Goal: Answer question/provide support

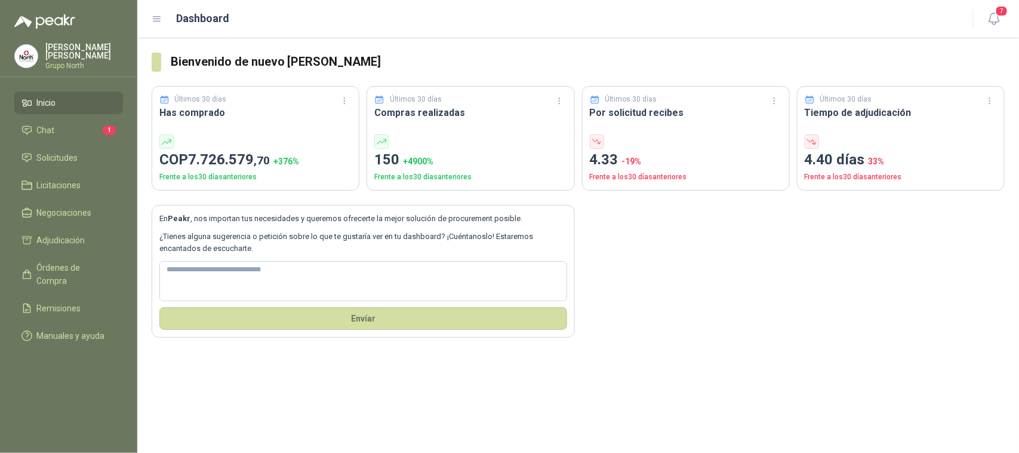
click at [46, 126] on span "Chat" at bounding box center [46, 130] width 18 height 13
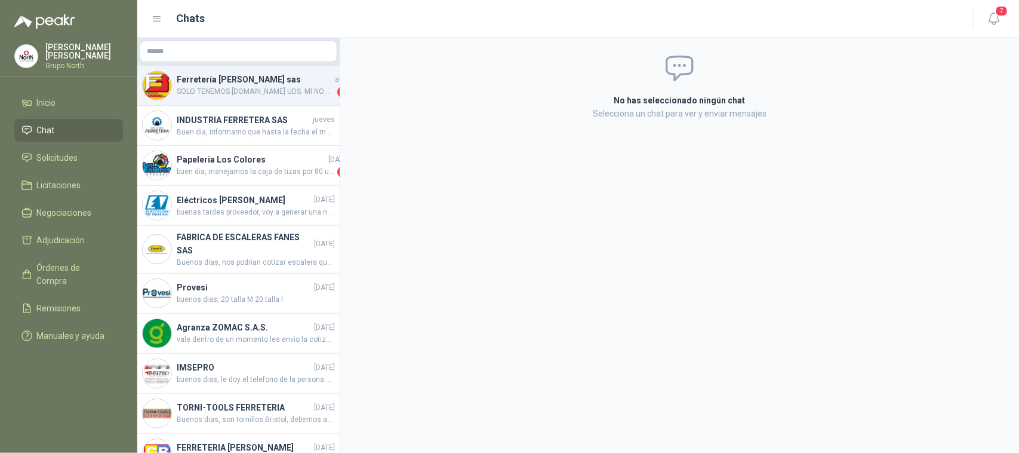
click at [272, 75] on h4 "Ferretería [PERSON_NAME] sas" at bounding box center [255, 79] width 156 height 13
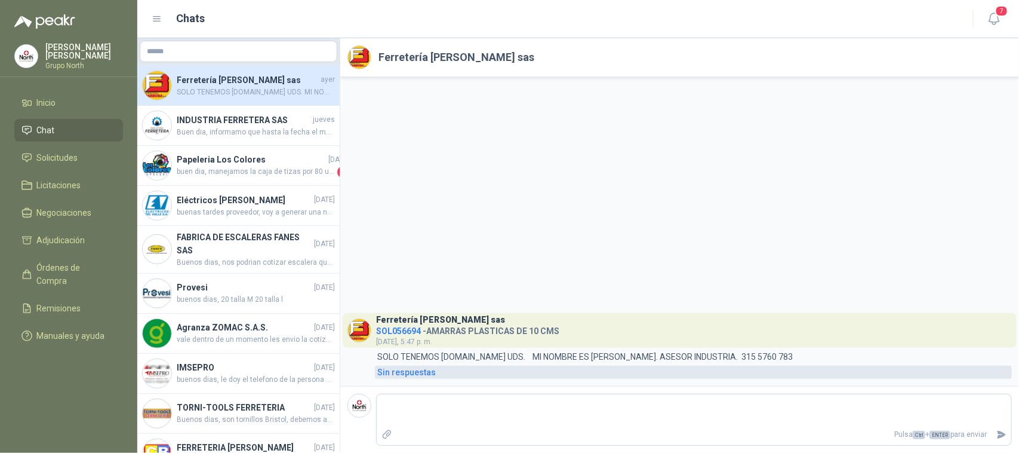
click at [414, 377] on div "Sin respuestas" at bounding box center [406, 371] width 59 height 13
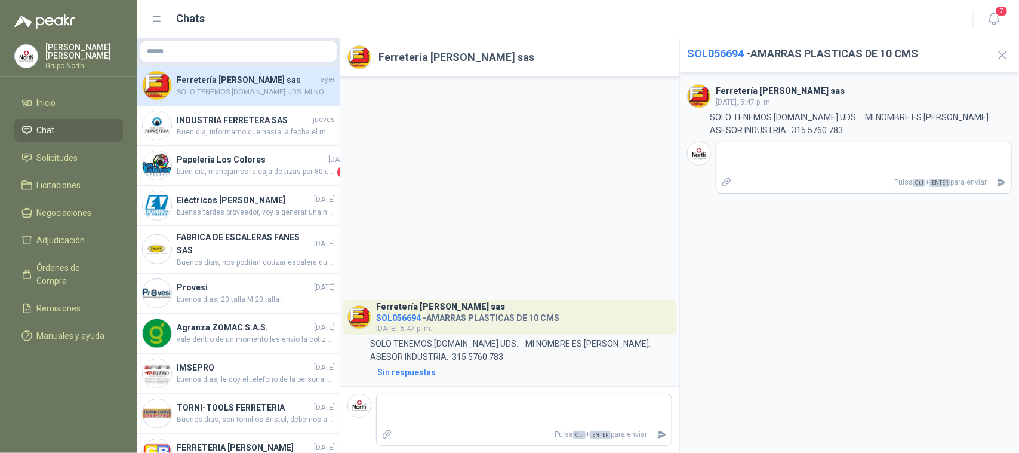
click at [454, 312] on h4 "SOL056694 - AMARRAS PLASTICAS DE 10 CMS" at bounding box center [467, 315] width 183 height 11
click at [1011, 49] on button "button" at bounding box center [1002, 54] width 19 height 19
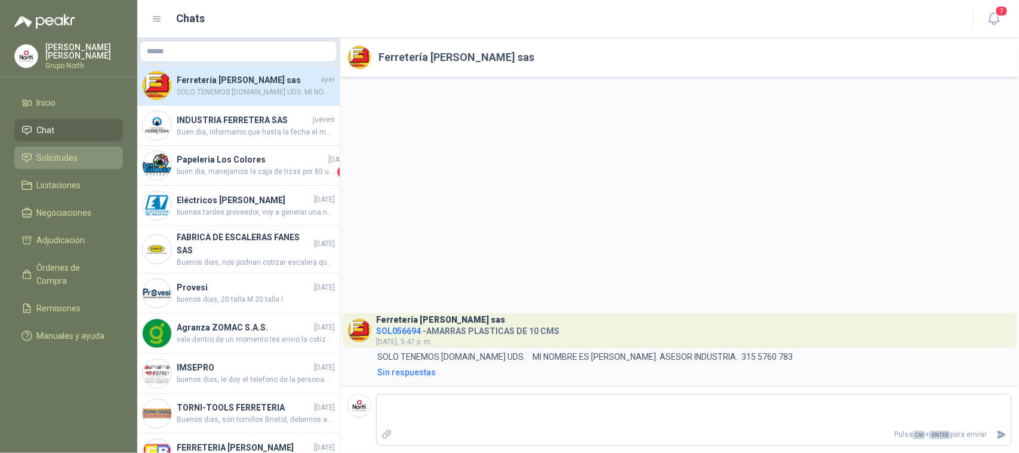
click at [58, 154] on span "Solicitudes" at bounding box center [57, 157] width 41 height 13
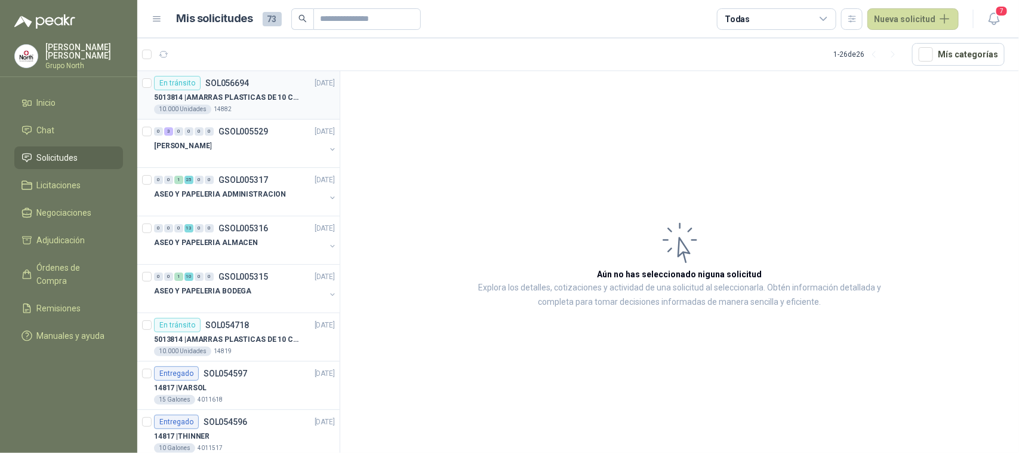
click at [263, 99] on p "5013814 | AMARRAS PLASTICAS DE 10 CMS" at bounding box center [228, 97] width 149 height 11
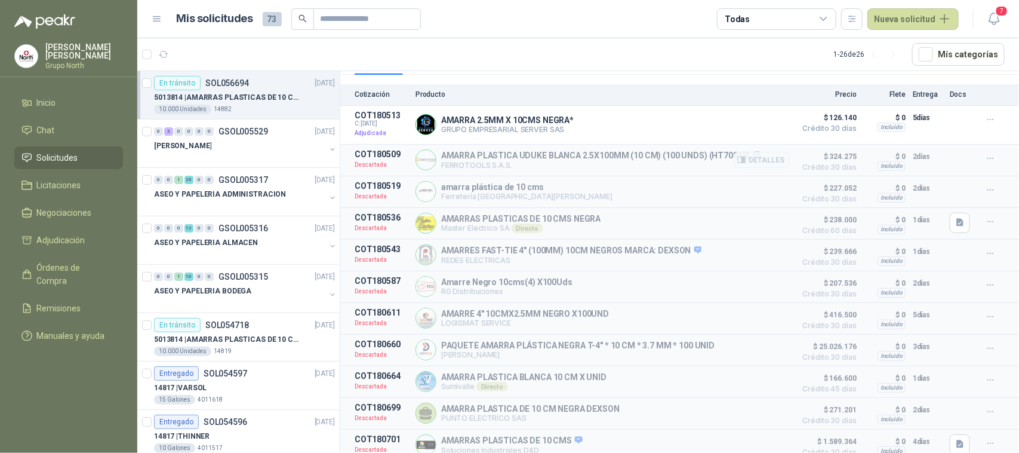
scroll to position [121, 0]
